Goal: Information Seeking & Learning: Learn about a topic

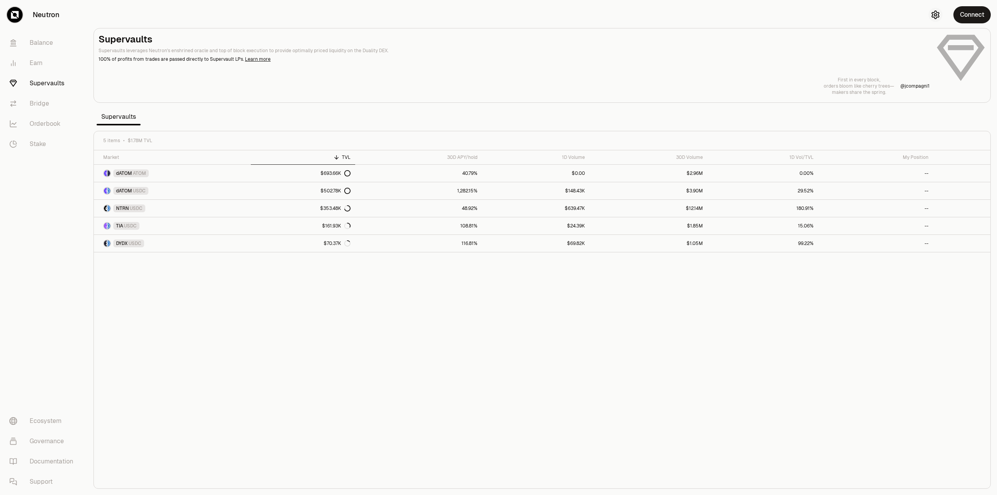
click at [934, 17] on icon "button" at bounding box center [935, 14] width 9 height 9
click at [953, 67] on html "Neutron Balance Earn Supervaults Bridge Orderbook Stake Ecosystem Governance Do…" at bounding box center [498, 247] width 997 height 495
click at [915, 104] on div "Dark" at bounding box center [943, 101] width 71 height 16
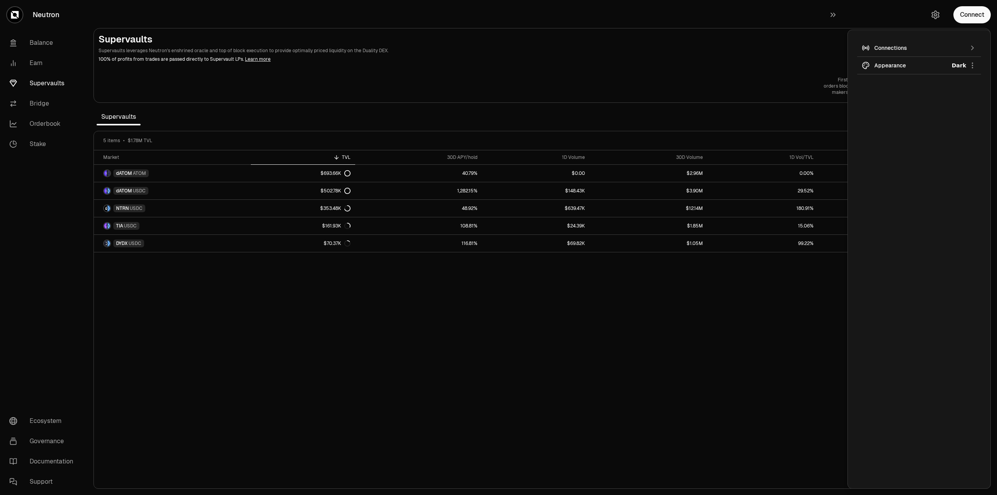
click at [531, 354] on div "Market TVL 30D APY/hold 1D Volume 30D Volume 1D Vol/TVL My Position dATOM ATOM …" at bounding box center [542, 319] width 896 height 338
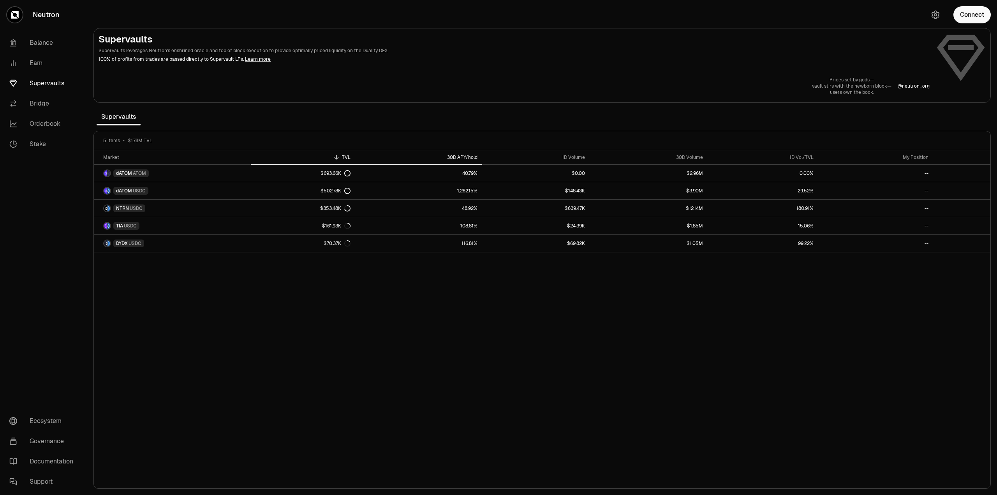
click at [464, 157] on div "30D APY/hold" at bounding box center [419, 157] width 118 height 6
click at [465, 159] on div "30D APY/hold" at bounding box center [419, 157] width 118 height 6
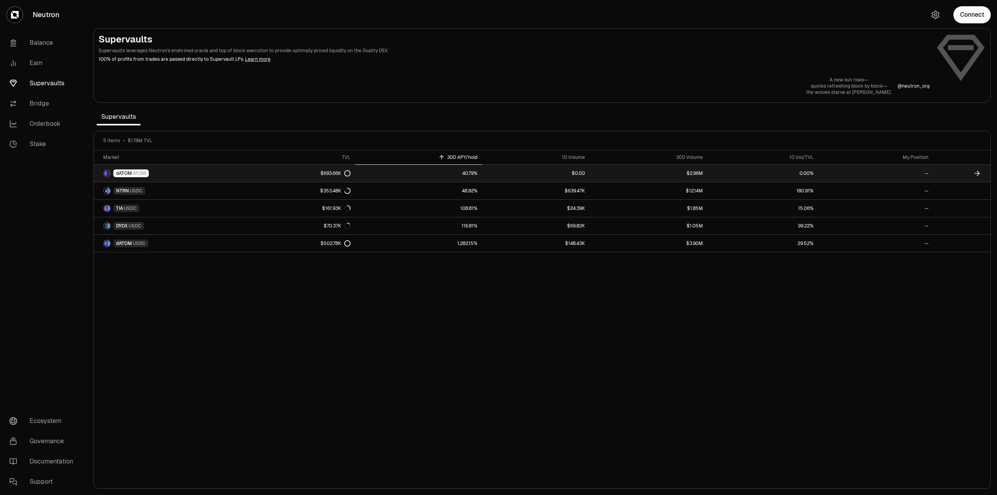
click at [346, 173] on icon at bounding box center [347, 173] width 6 height 6
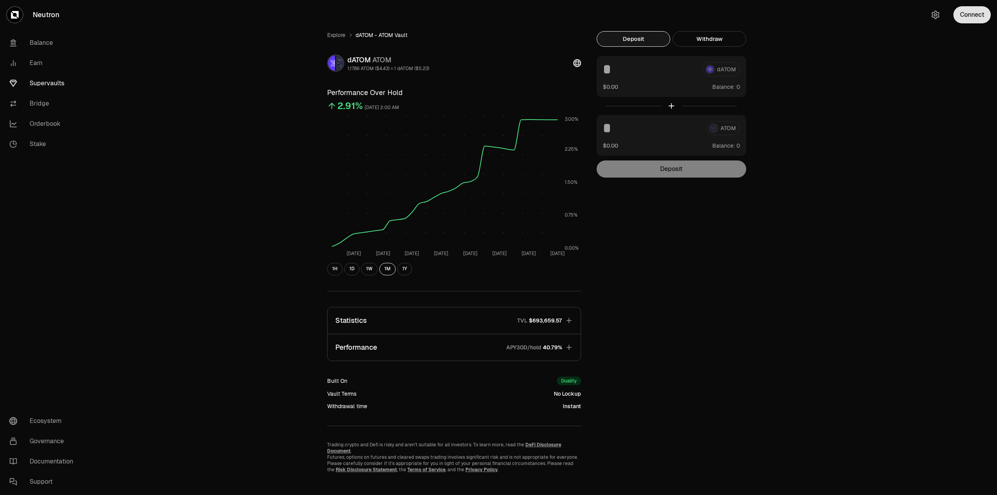
click at [977, 17] on button "Connect" at bounding box center [971, 14] width 37 height 17
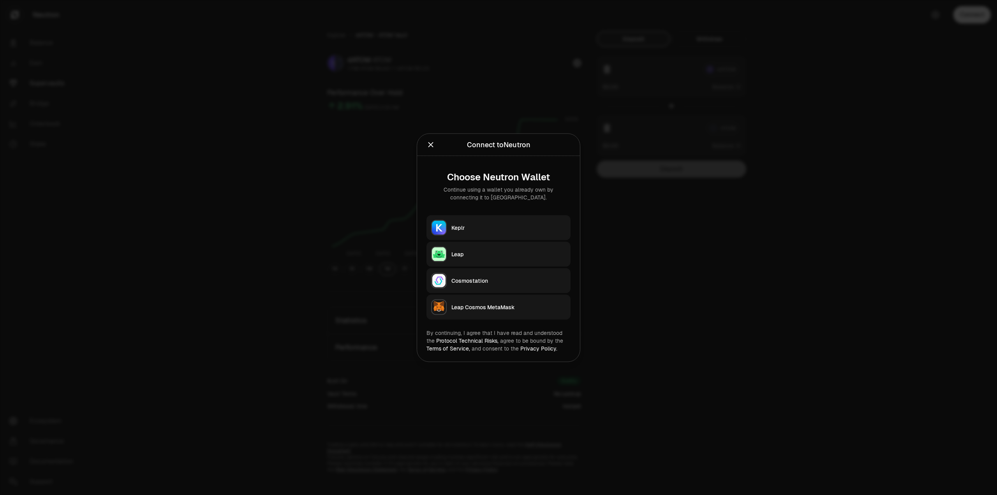
click at [520, 229] on div "Keplr" at bounding box center [508, 227] width 114 height 8
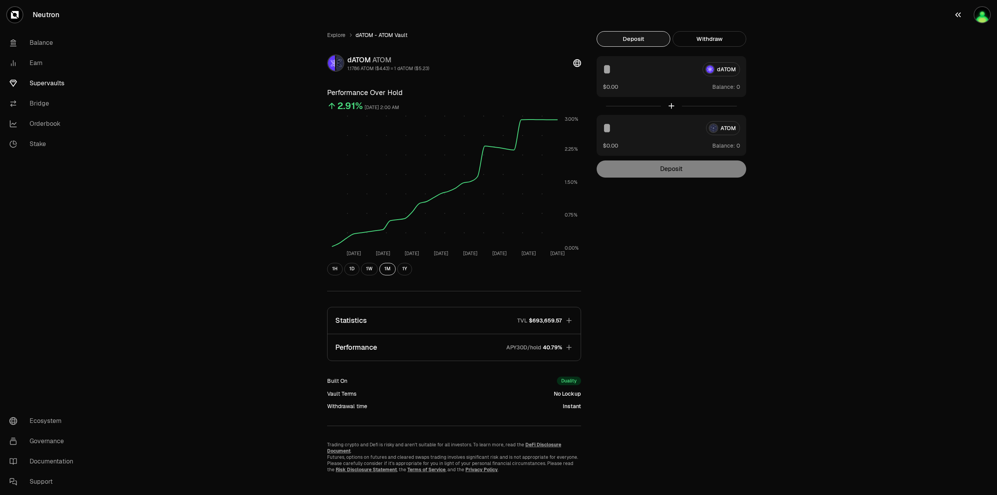
click at [960, 18] on icon "button" at bounding box center [957, 14] width 9 height 9
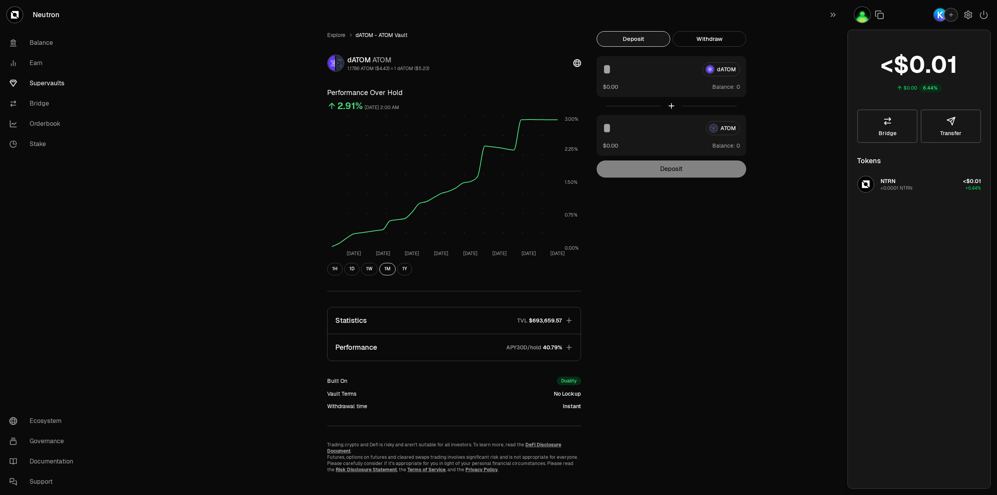
click at [822, 227] on div "Explore dATOM - ATOM Vault dATOM ATOM 1.1786 ATOM ($4.43) = 1 dATOM ($5.23) Per…" at bounding box center [542, 252] width 910 height 504
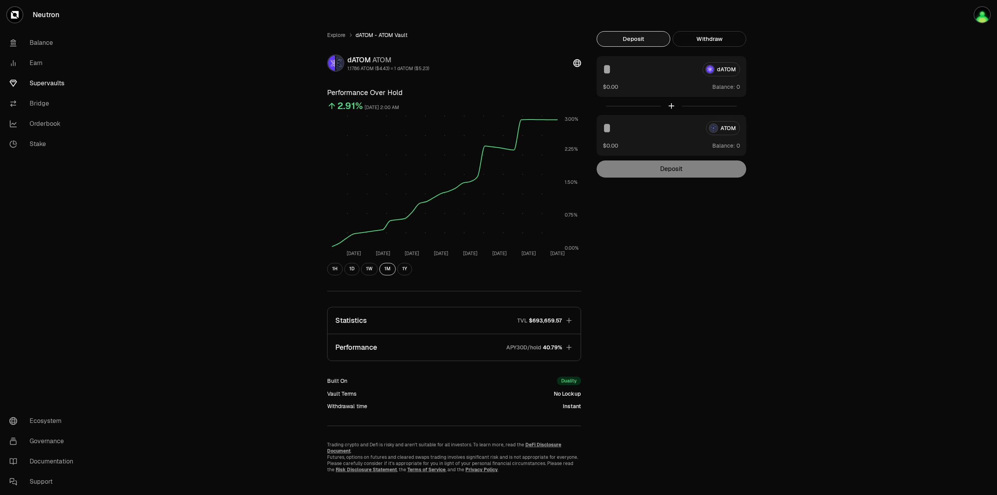
drag, startPoint x: 639, startPoint y: 142, endPoint x: 642, endPoint y: 129, distance: 13.5
click at [639, 140] on div "ATOM $0.00 Balance:" at bounding box center [672, 135] width 150 height 41
click at [618, 67] on input at bounding box center [649, 69] width 93 height 14
drag, startPoint x: 614, startPoint y: 127, endPoint x: 619, endPoint y: 125, distance: 5.1
click at [614, 128] on input at bounding box center [651, 128] width 97 height 14
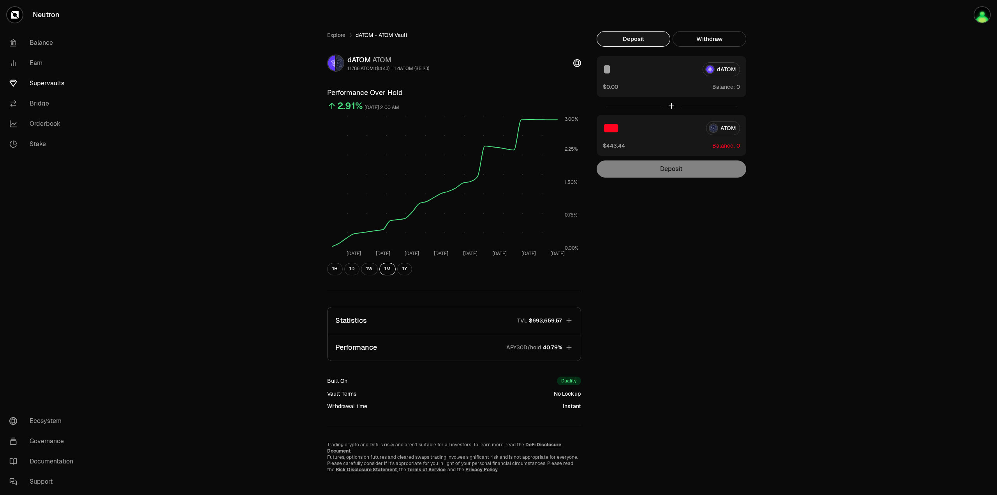
type input "***"
click at [632, 83] on div "dATOM $0.00 Balance:" at bounding box center [672, 76] width 150 height 41
click at [61, 87] on link "Supervaults" at bounding box center [43, 83] width 81 height 20
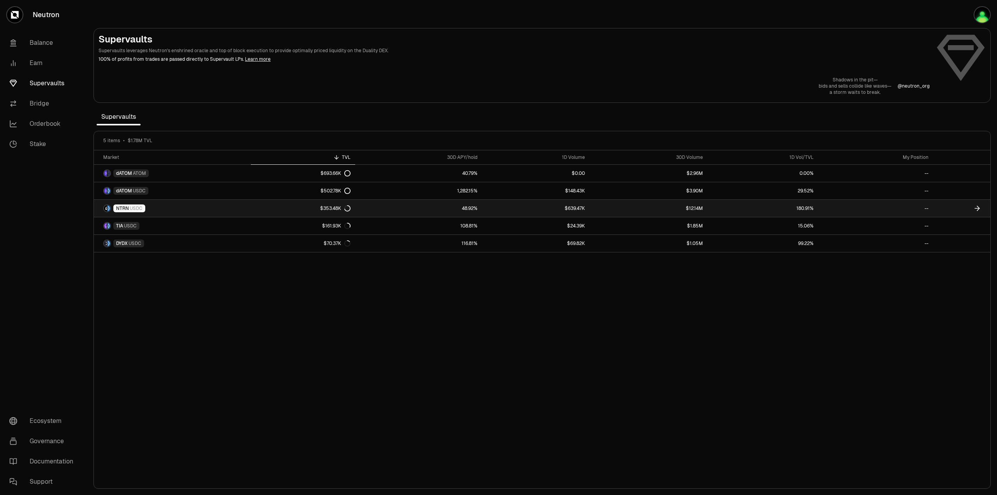
click at [373, 209] on link "48.92%" at bounding box center [418, 208] width 127 height 17
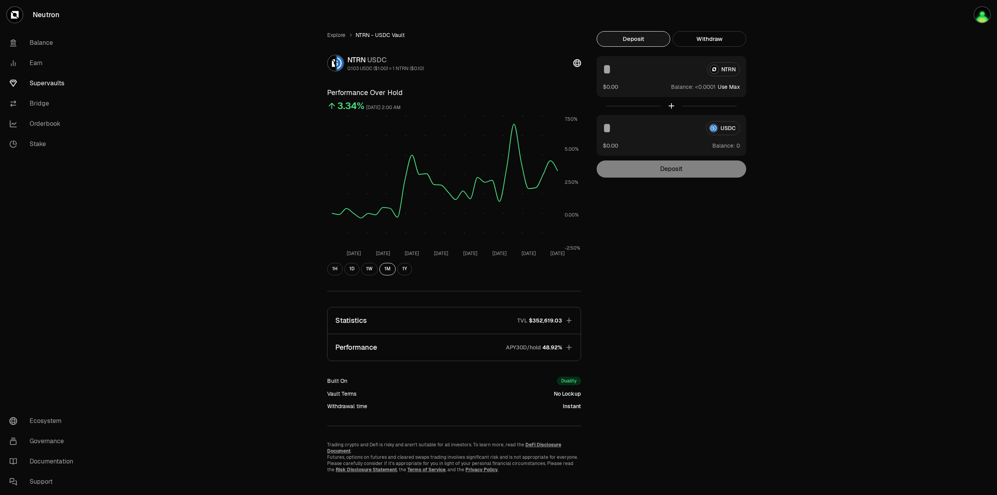
click at [54, 84] on link "Supervaults" at bounding box center [43, 83] width 81 height 20
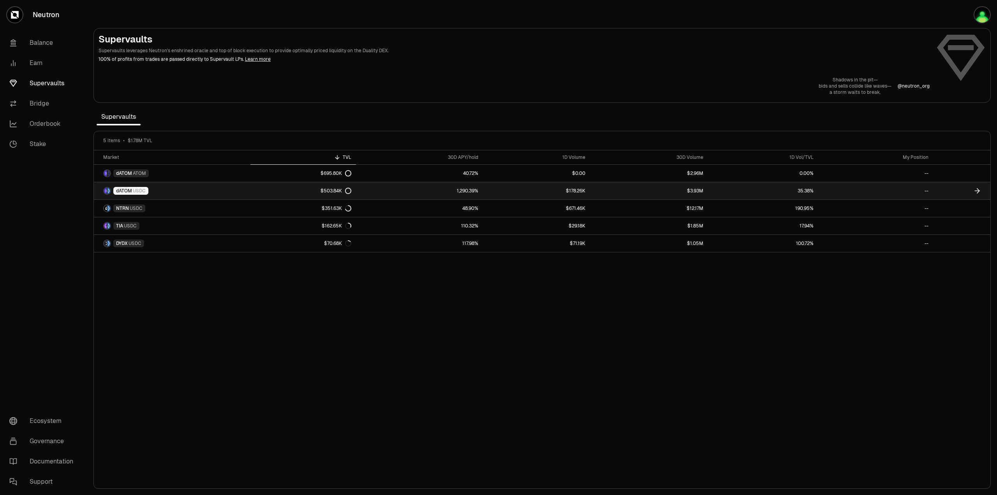
click at [196, 192] on link "dATOM USDC" at bounding box center [172, 190] width 157 height 17
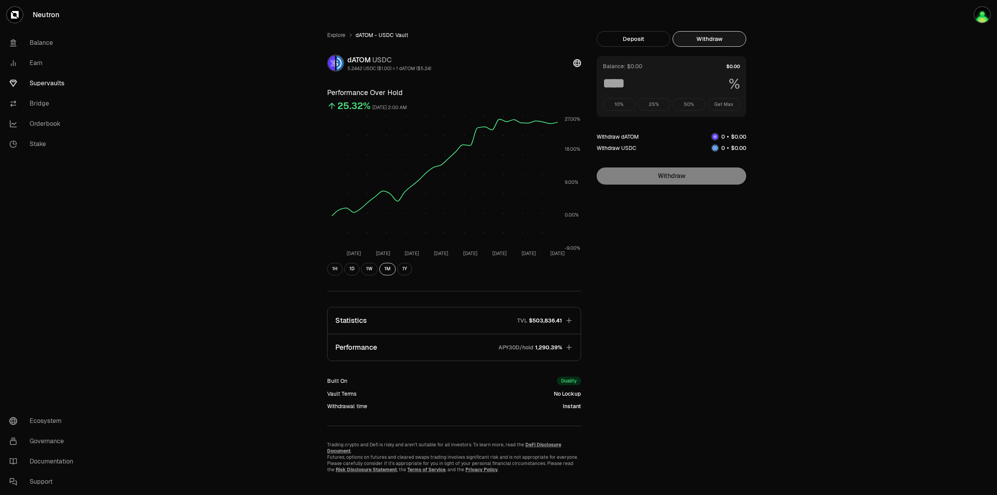
click at [704, 45] on button "Withdraw" at bounding box center [709, 39] width 74 height 16
click at [625, 38] on button "Deposit" at bounding box center [634, 39] width 74 height 16
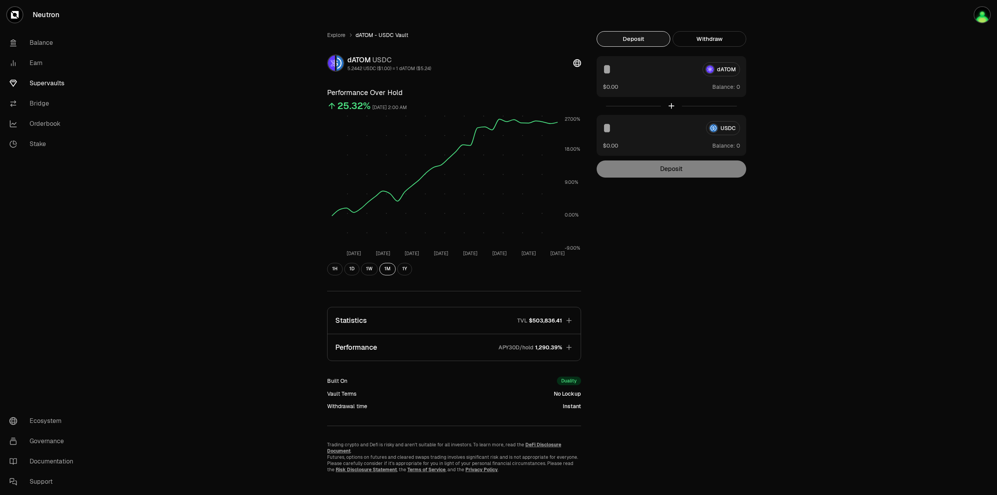
click at [578, 64] on icon at bounding box center [577, 63] width 8 height 8
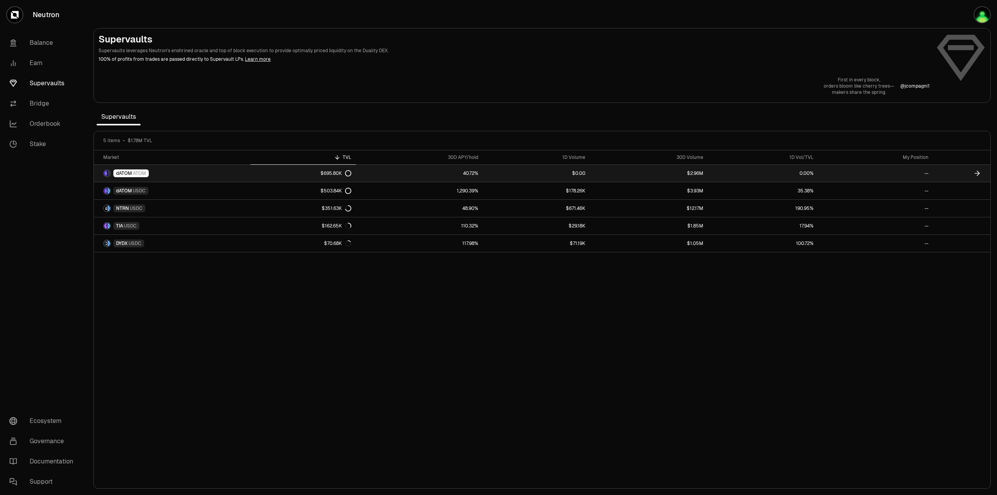
click at [346, 173] on icon at bounding box center [348, 173] width 6 height 6
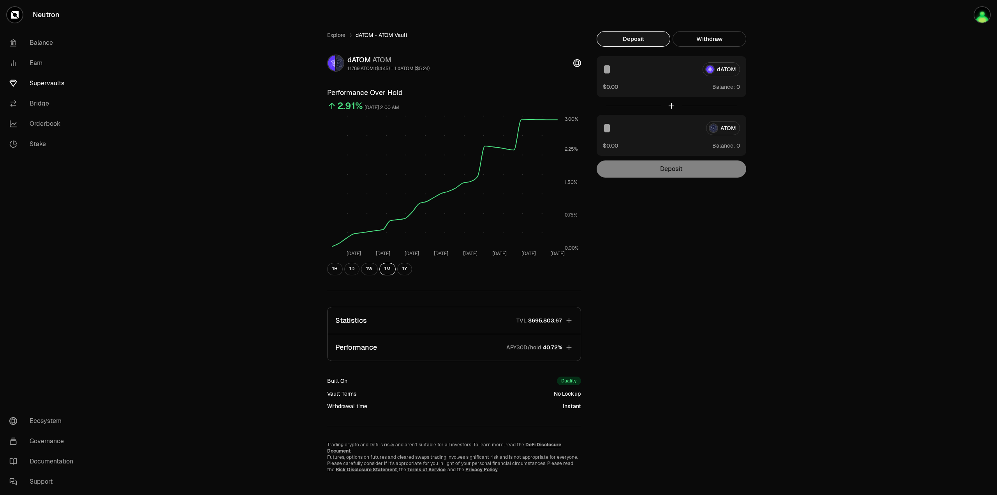
scroll to position [9, 0]
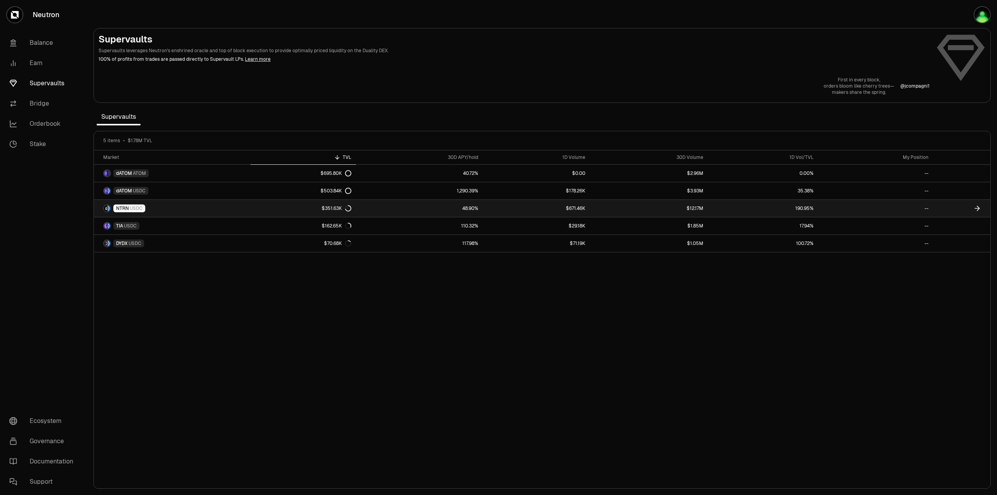
click at [290, 208] on link "$351.63K" at bounding box center [303, 208] width 106 height 17
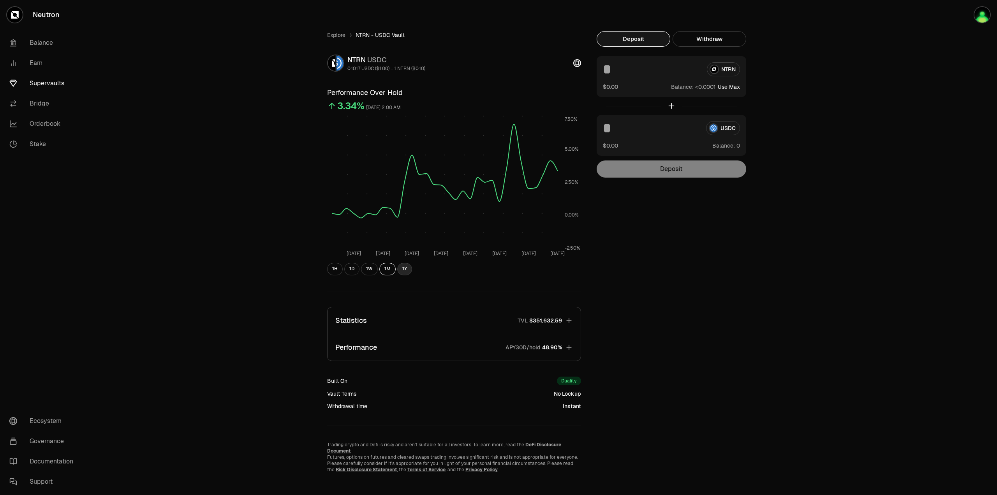
click at [403, 264] on button "1Y" at bounding box center [404, 269] width 15 height 12
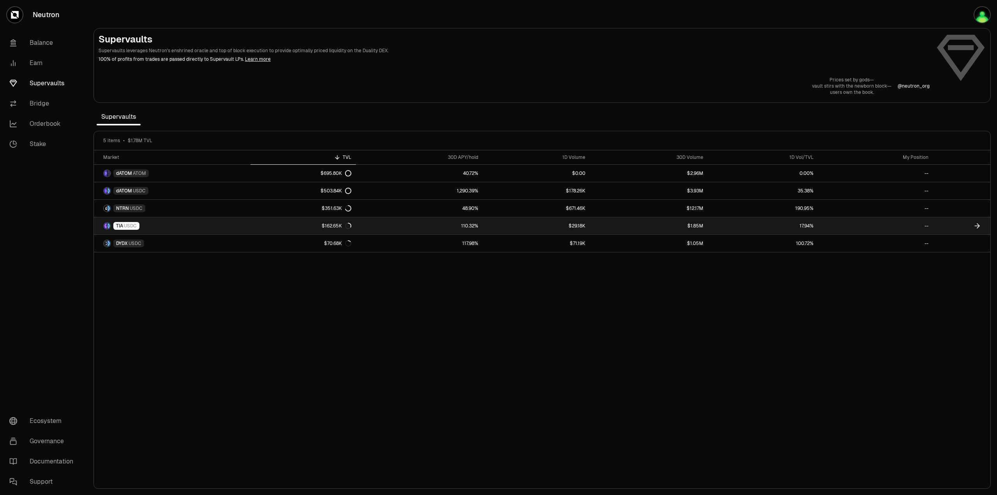
click at [332, 227] on div "$162.65K" at bounding box center [337, 226] width 30 height 6
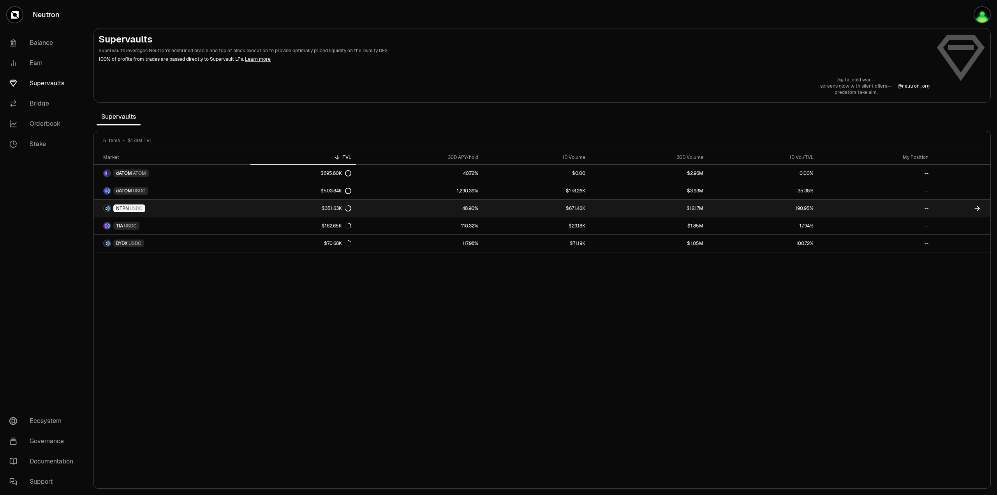
click at [138, 208] on span "USDC" at bounding box center [136, 208] width 13 height 6
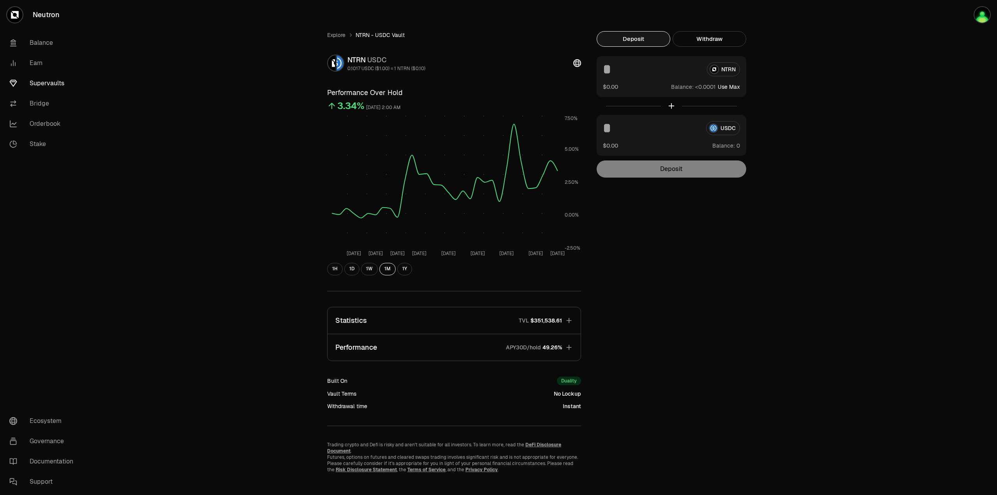
click at [624, 76] on input at bounding box center [652, 69] width 98 height 14
type input "**"
click at [639, 136] on div "USDC $0.00 Balance:" at bounding box center [672, 135] width 150 height 41
click at [628, 128] on input at bounding box center [651, 128] width 97 height 14
click at [627, 128] on input "**" at bounding box center [651, 128] width 97 height 14
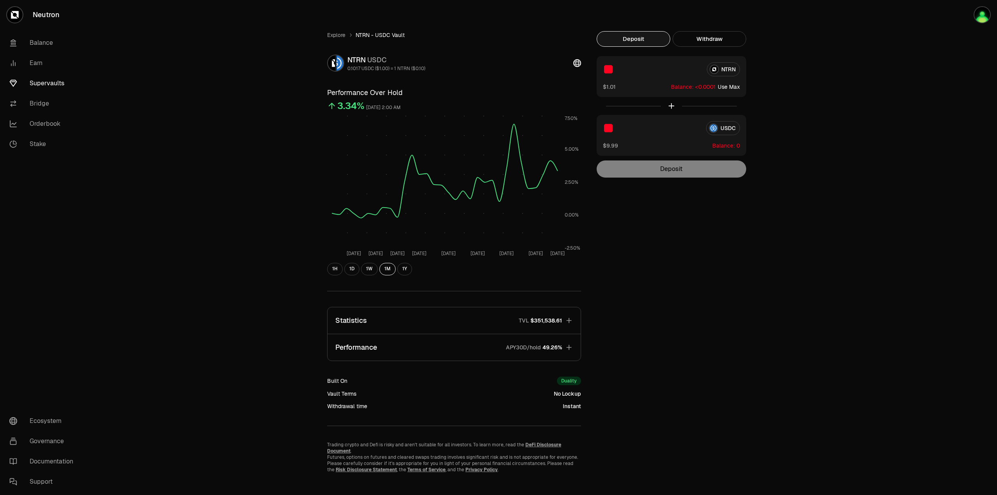
type input "**"
click at [45, 83] on link "Supervaults" at bounding box center [43, 83] width 81 height 20
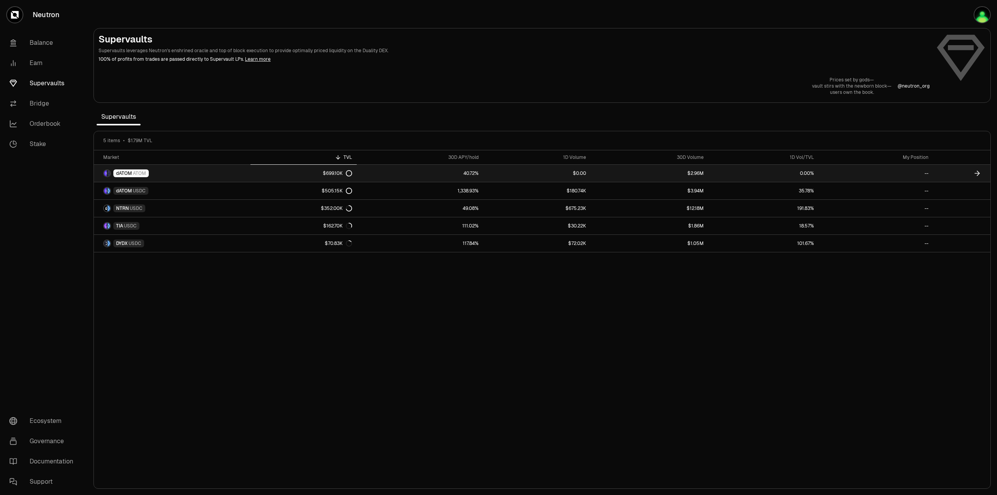
click at [134, 175] on span "ATOM" at bounding box center [139, 173] width 13 height 6
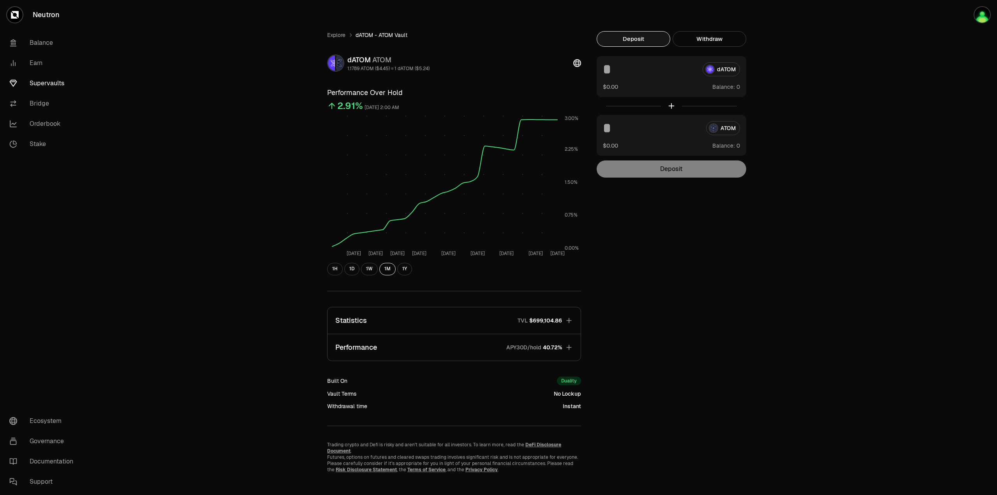
click at [563, 322] on button "Statistics TVL $699,104.86" at bounding box center [453, 320] width 253 height 26
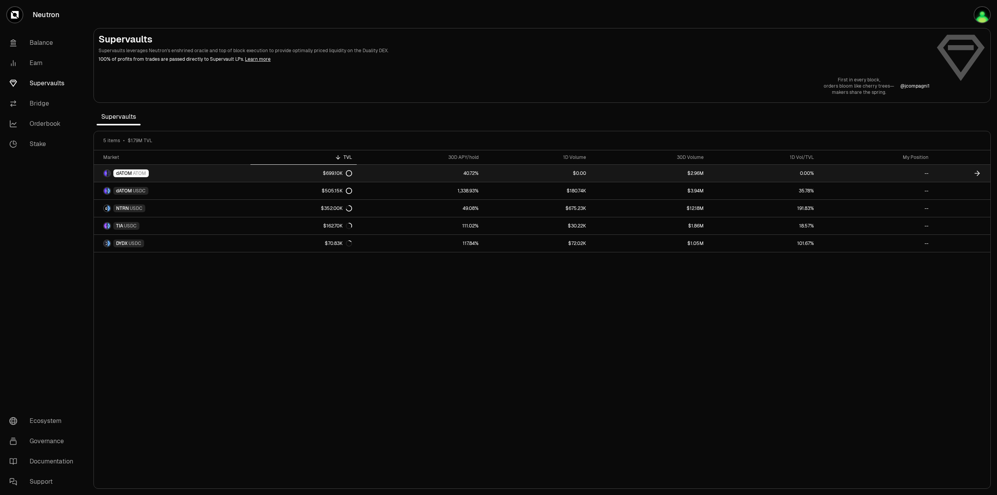
click at [130, 170] on div "dATOM ATOM" at bounding box center [130, 173] width 35 height 8
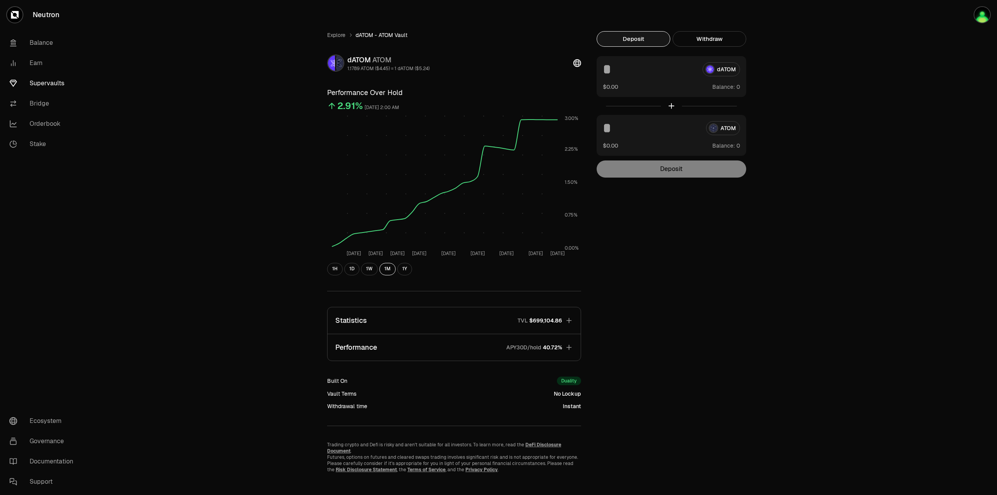
click at [634, 134] on input at bounding box center [651, 128] width 97 height 14
click at [611, 70] on input at bounding box center [649, 69] width 93 height 14
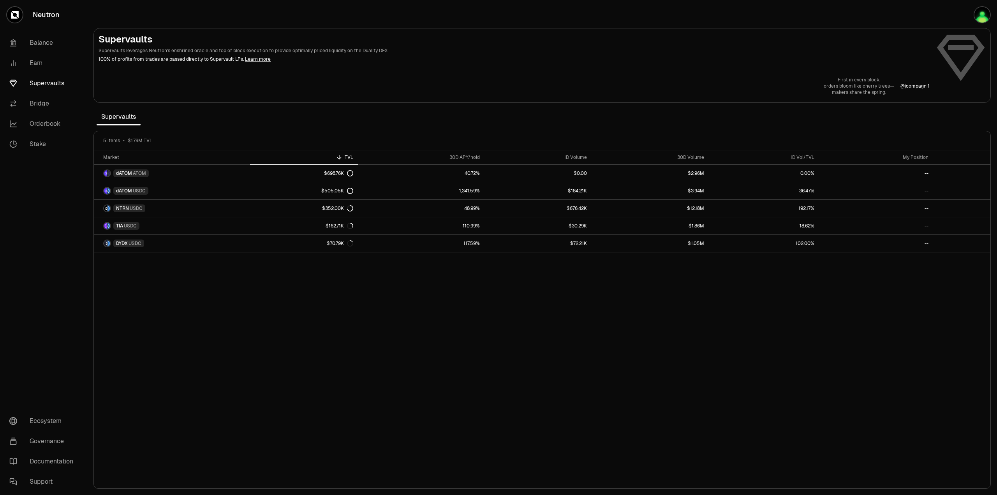
click at [738, 341] on div "Market TVL 30D APY/hold 1D Volume 30D Volume 1D Vol/TVL My Position dATOM ATOM …" at bounding box center [542, 319] width 896 height 338
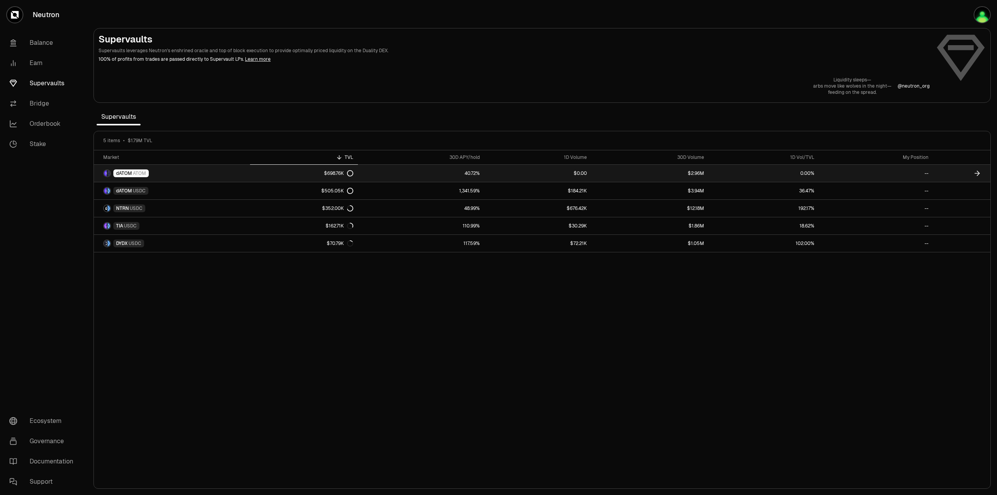
click at [478, 173] on link "40.72%" at bounding box center [421, 173] width 127 height 17
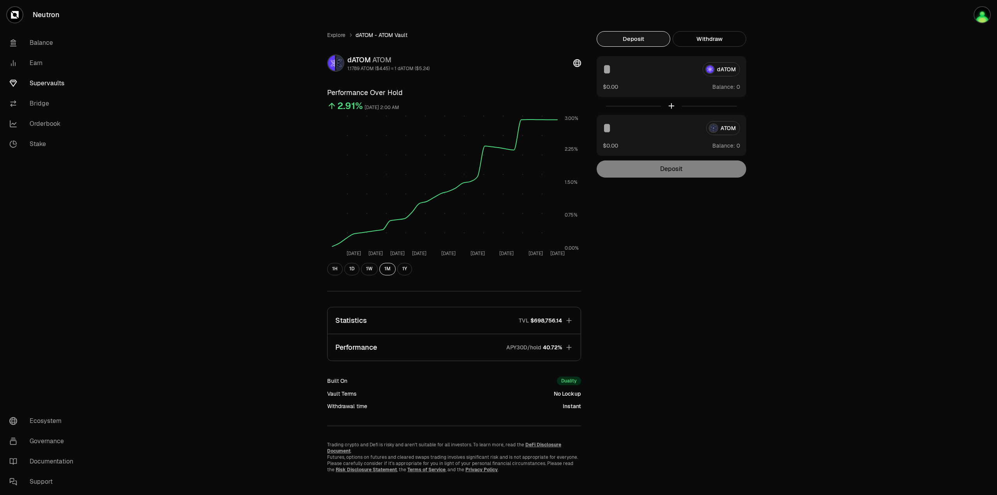
click at [571, 350] on icon "button" at bounding box center [569, 347] width 8 height 8
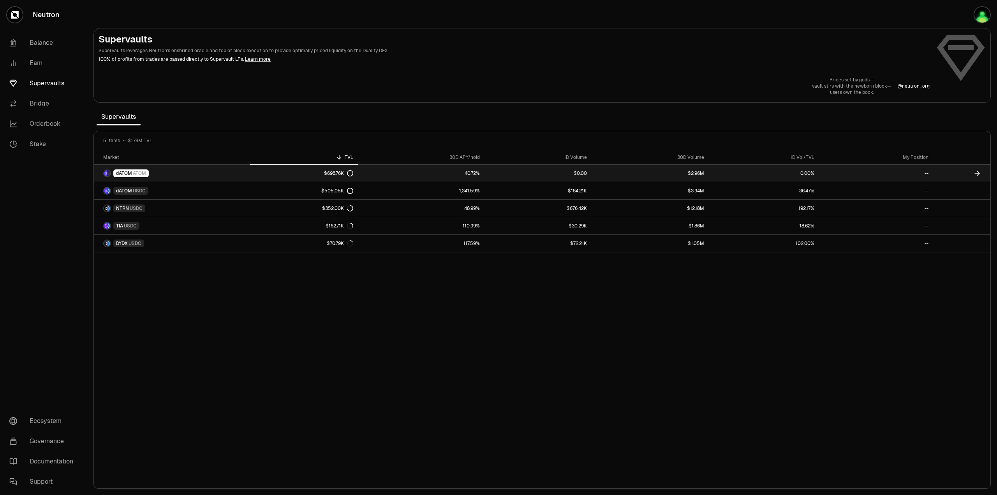
click at [131, 171] on span "dATOM" at bounding box center [124, 173] width 16 height 6
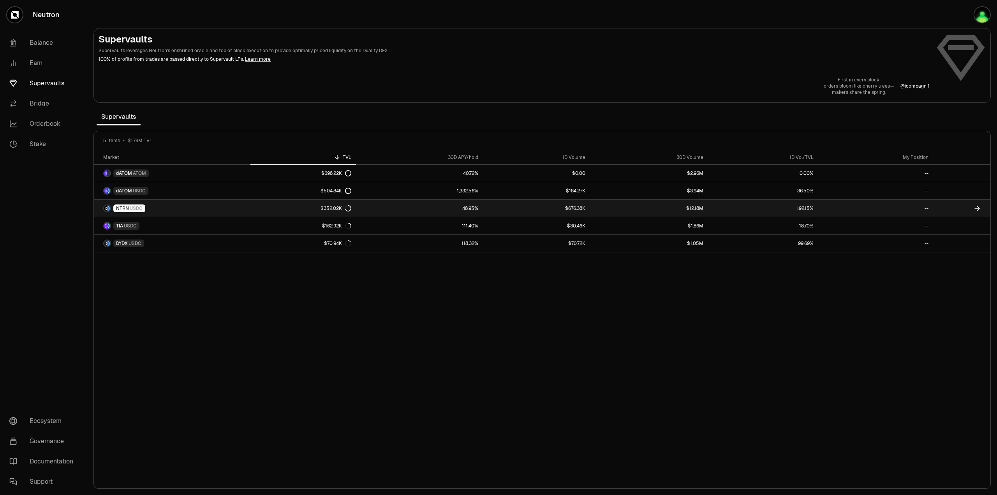
click at [205, 211] on link "NTRN USDC" at bounding box center [172, 208] width 157 height 17
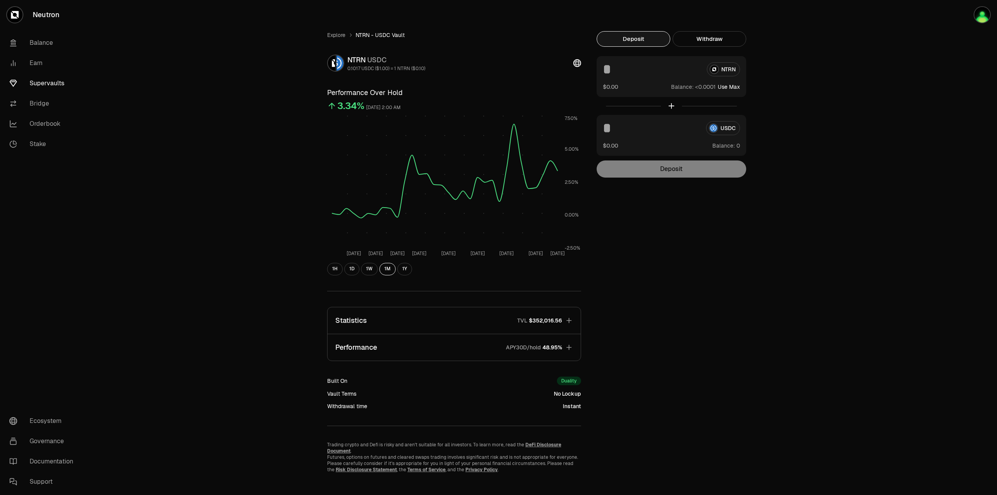
scroll to position [9, 0]
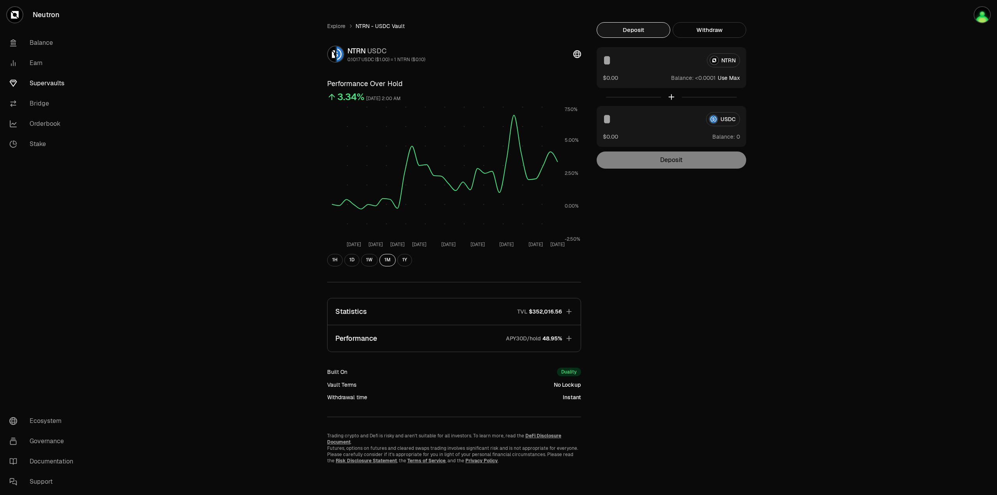
click at [554, 313] on span "$352,016.56" at bounding box center [545, 312] width 33 height 8
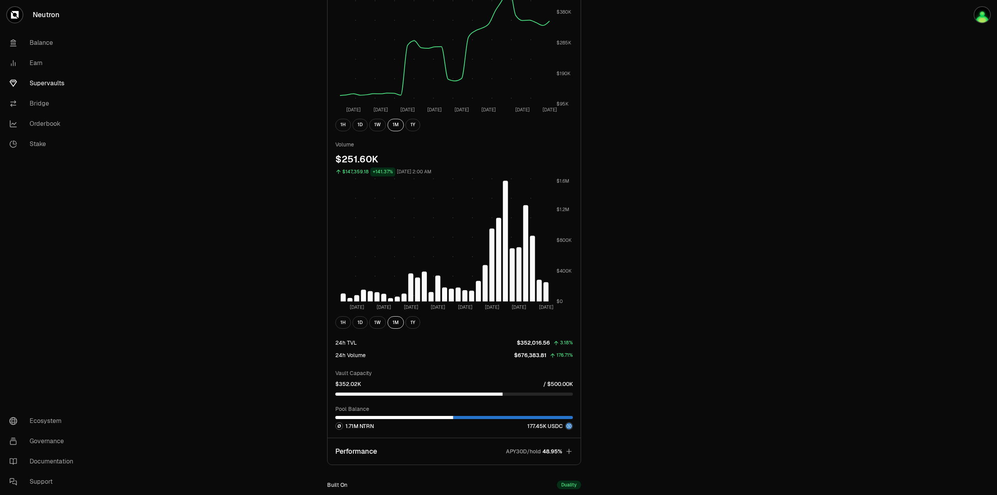
scroll to position [243, 0]
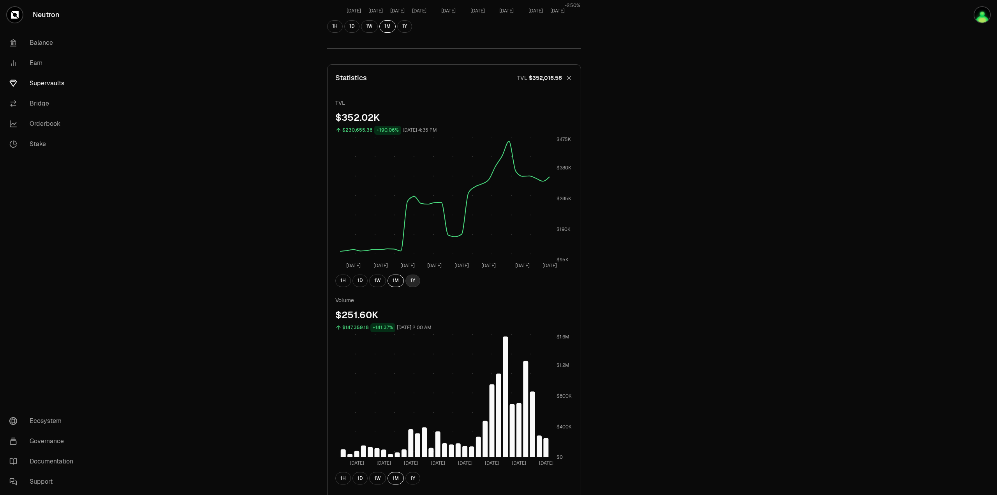
click at [413, 284] on button "1Y" at bounding box center [412, 281] width 15 height 12
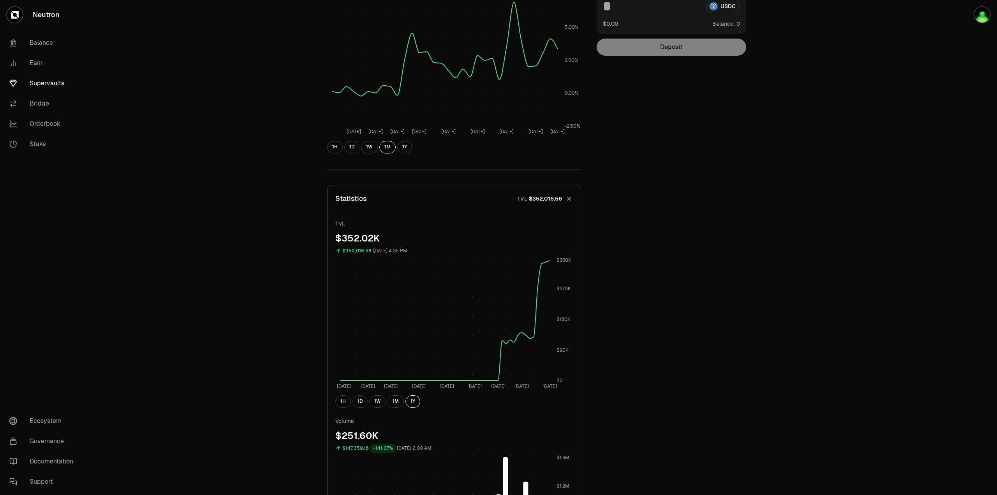
scroll to position [0, 0]
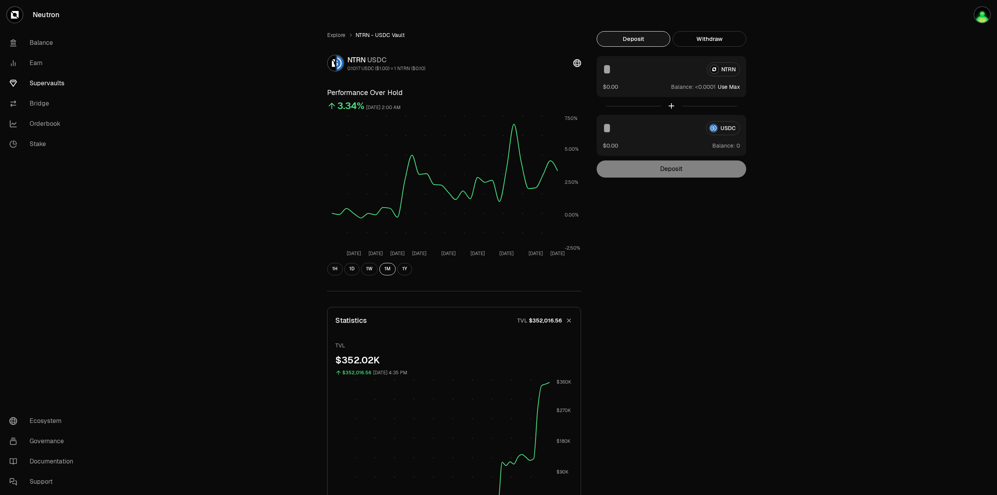
click at [52, 77] on link "Supervaults" at bounding box center [43, 83] width 81 height 20
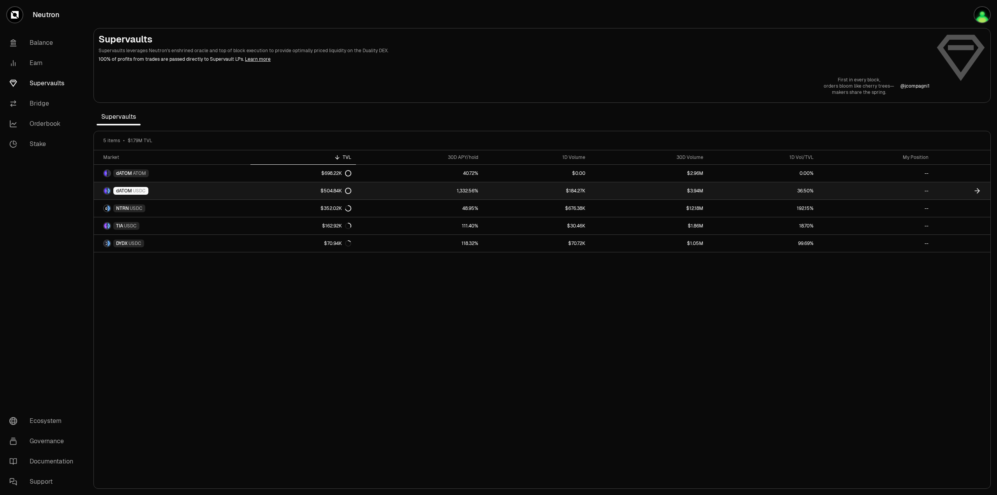
click at [143, 191] on span "USDC" at bounding box center [139, 191] width 13 height 6
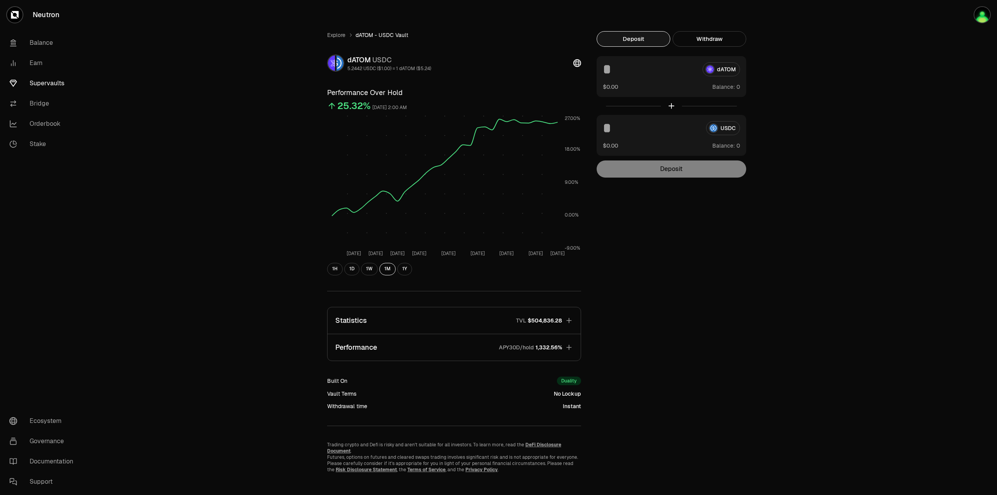
scroll to position [9, 0]
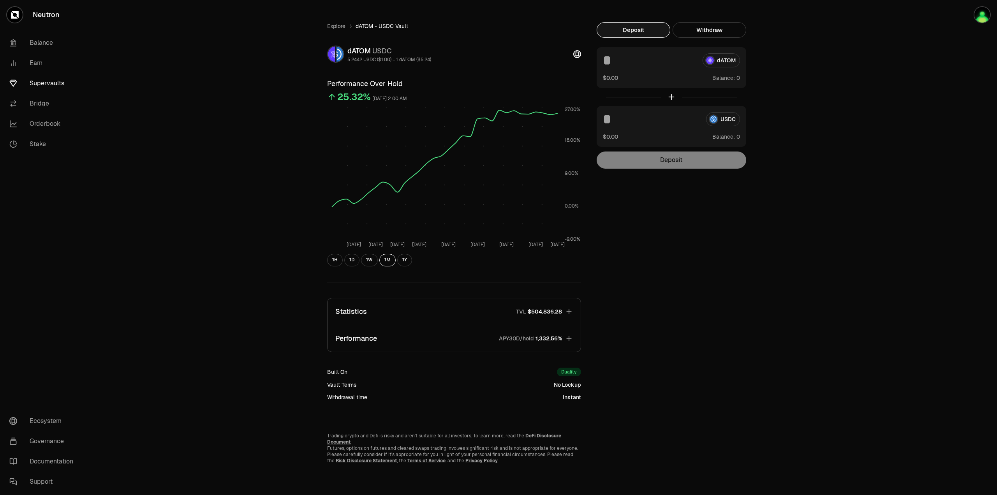
click at [502, 310] on button "Statistics TVL $504,836.28" at bounding box center [453, 311] width 253 height 26
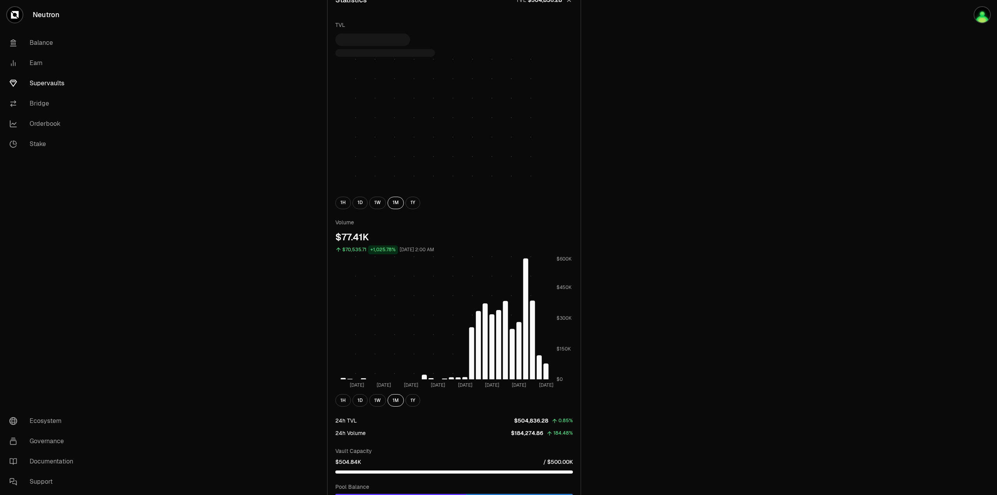
scroll to position [437, 0]
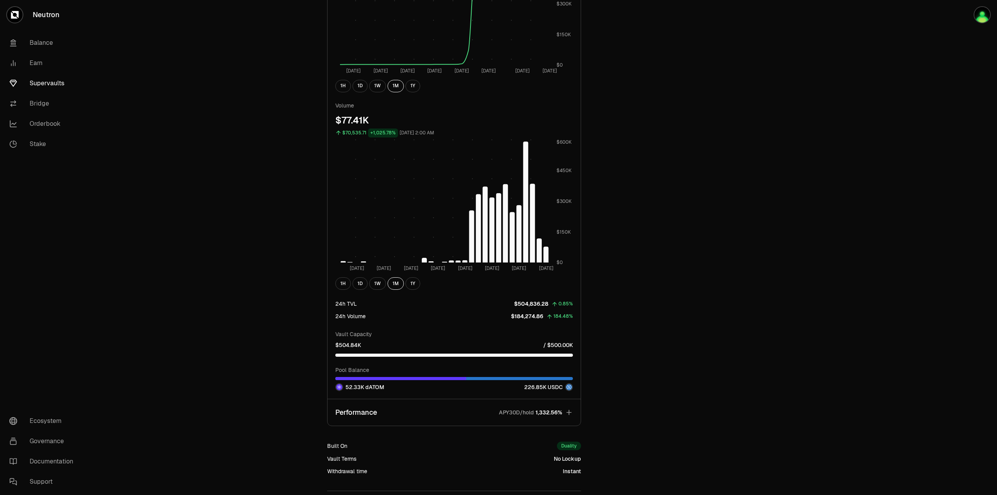
click at [568, 409] on icon "button" at bounding box center [569, 412] width 8 height 8
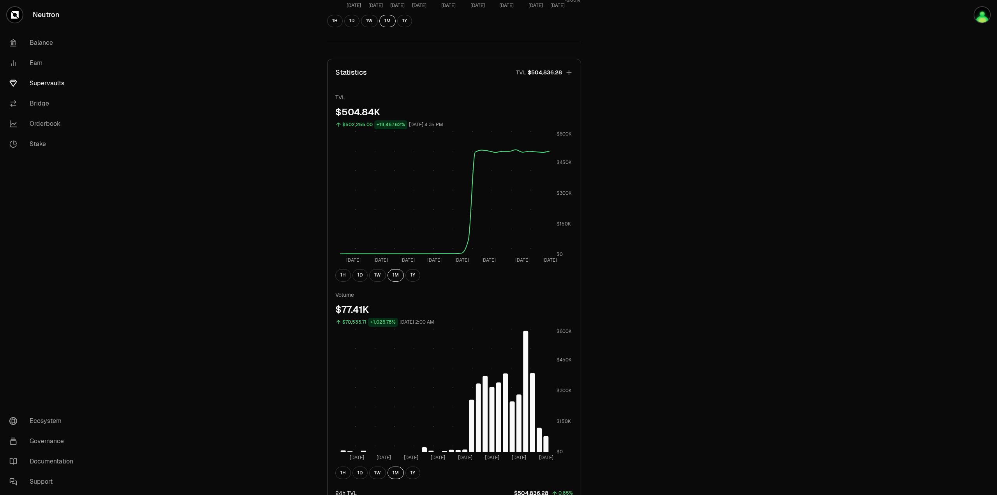
scroll to position [236, 0]
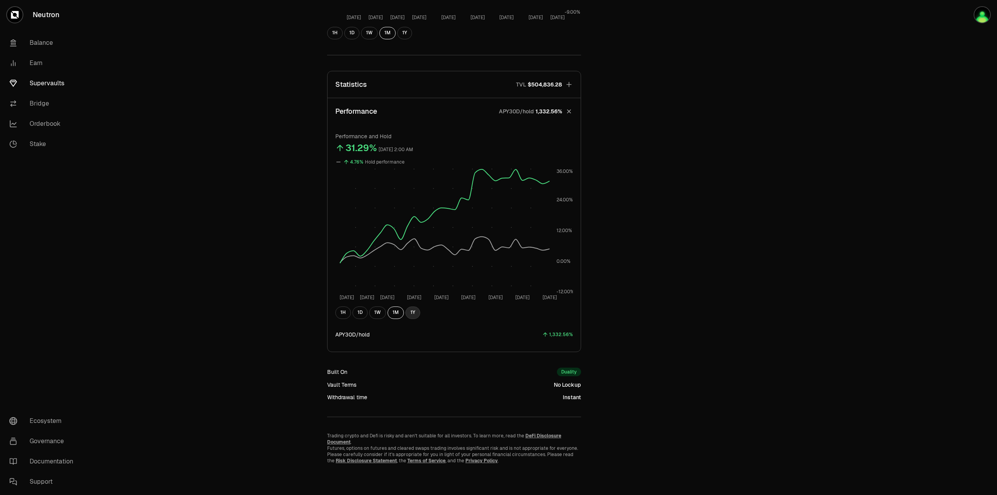
click at [413, 317] on button "1Y" at bounding box center [412, 312] width 15 height 12
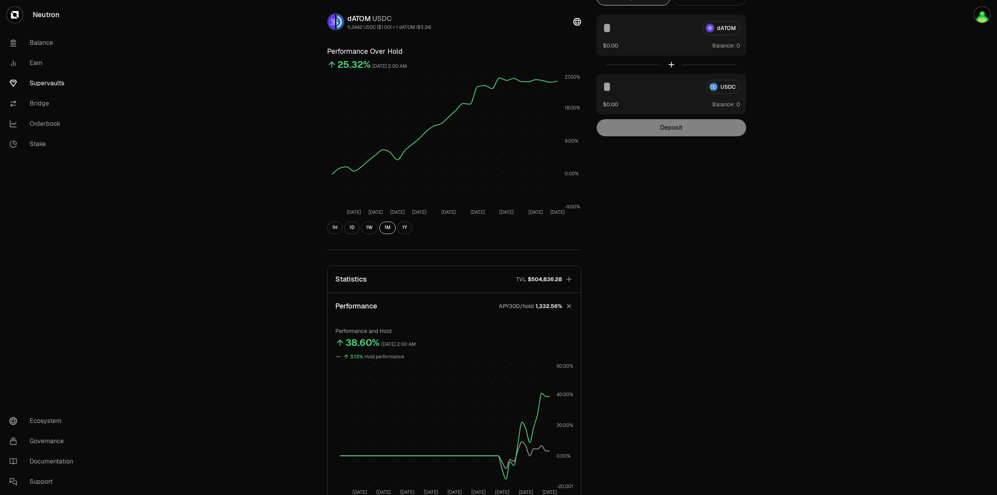
scroll to position [0, 0]
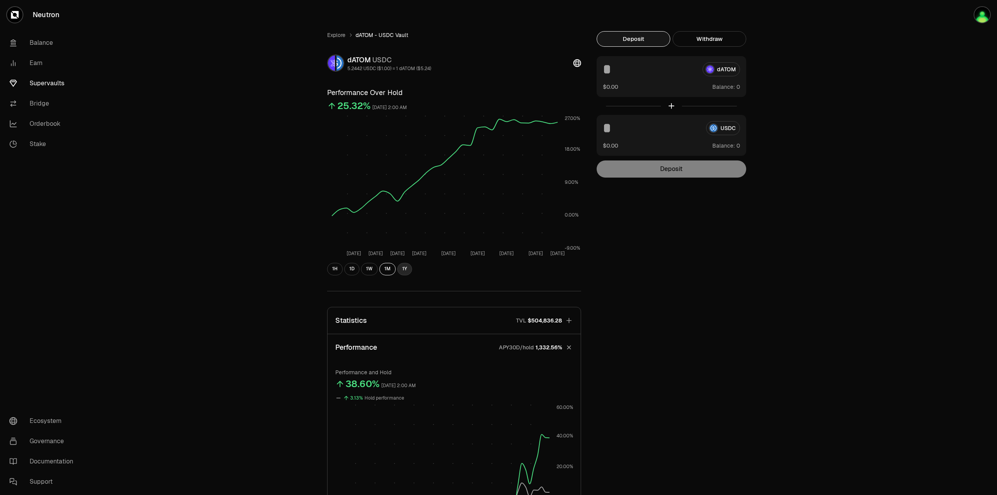
click at [404, 272] on button "1Y" at bounding box center [404, 269] width 15 height 12
click at [52, 86] on link "Supervaults" at bounding box center [43, 83] width 81 height 20
